Goal: Entertainment & Leisure: Consume media (video, audio)

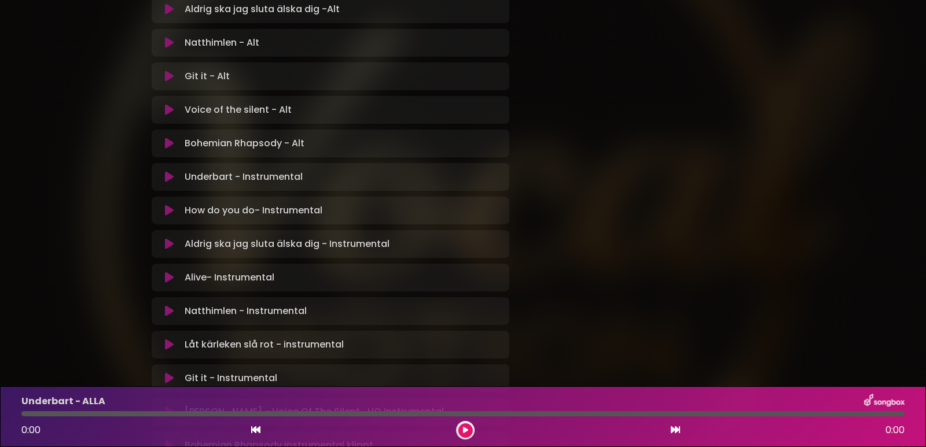
scroll to position [1132, 0]
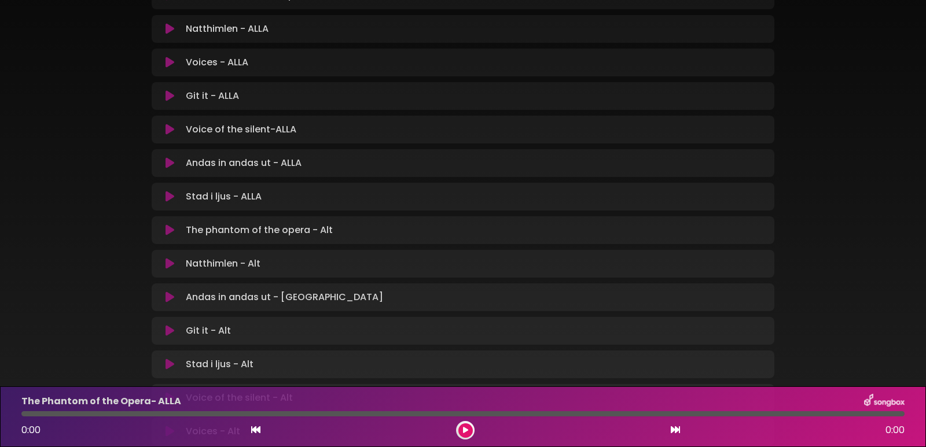
scroll to position [289, 0]
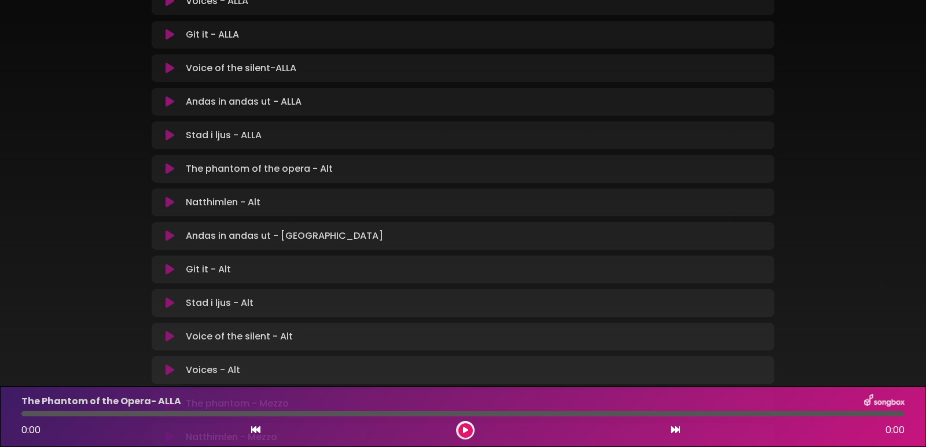
click at [238, 238] on p "Andas in andas ut - ALT ny Loading Track..." at bounding box center [284, 236] width 197 height 14
click at [234, 241] on p "Andas in andas ut - ALT ny Loading Track..." at bounding box center [284, 236] width 197 height 14
click at [235, 235] on p "Andas in andas ut - ALT ny Loading Track..." at bounding box center [284, 236] width 197 height 14
click at [170, 234] on icon at bounding box center [169, 236] width 9 height 12
